Goal: Task Accomplishment & Management: Find specific page/section

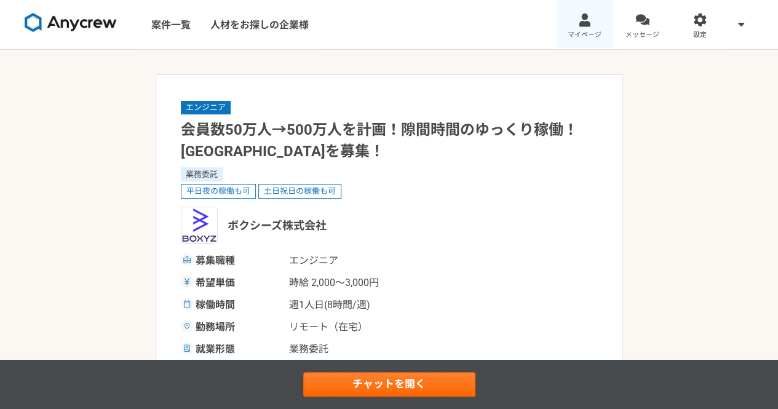
click at [588, 26] on link "マイページ" at bounding box center [585, 24] width 58 height 49
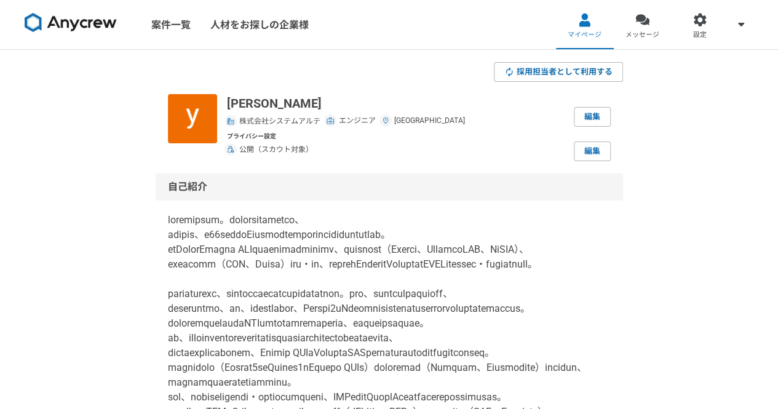
click at [76, 22] on img at bounding box center [71, 23] width 92 height 20
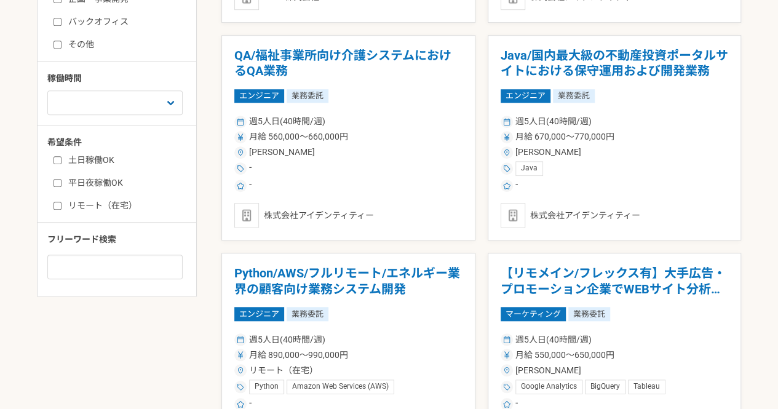
scroll to position [369, 0]
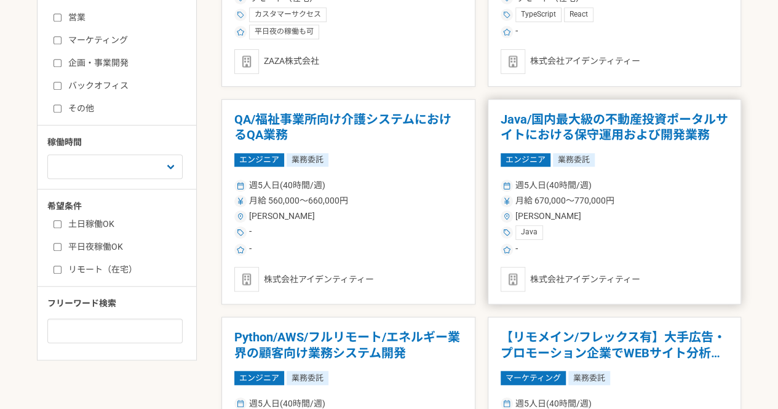
click at [702, 127] on h1 "Java/国内最大級の不動産投資ポータルサイトにおける保守運用および開発業務" at bounding box center [615, 127] width 228 height 31
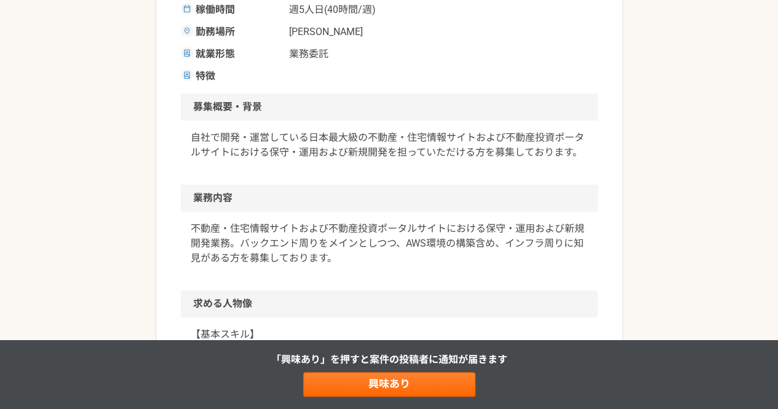
scroll to position [234, 0]
